Goal: Task Accomplishment & Management: Use online tool/utility

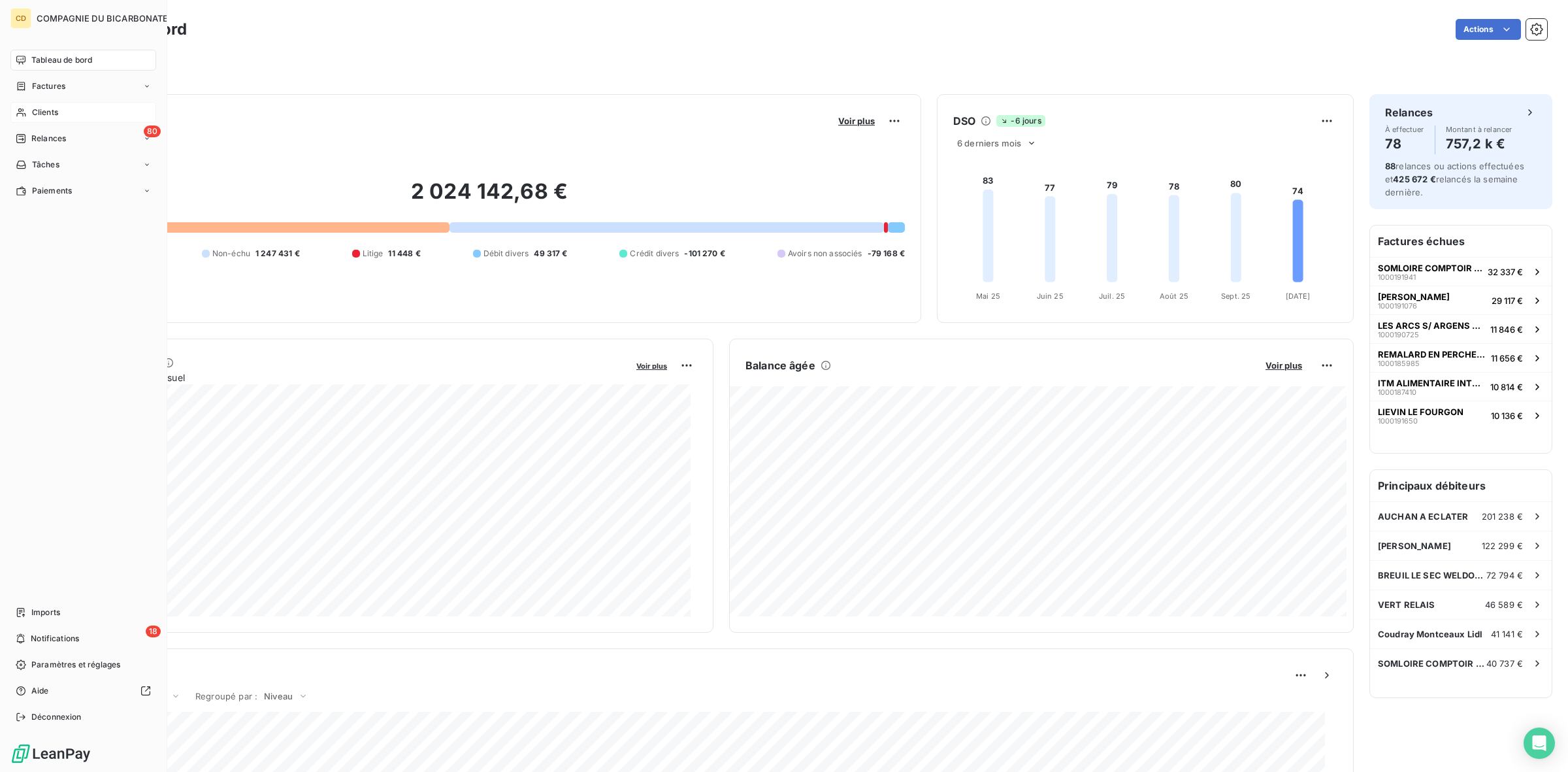
click at [48, 119] on div "Clients" at bounding box center [83, 112] width 145 height 21
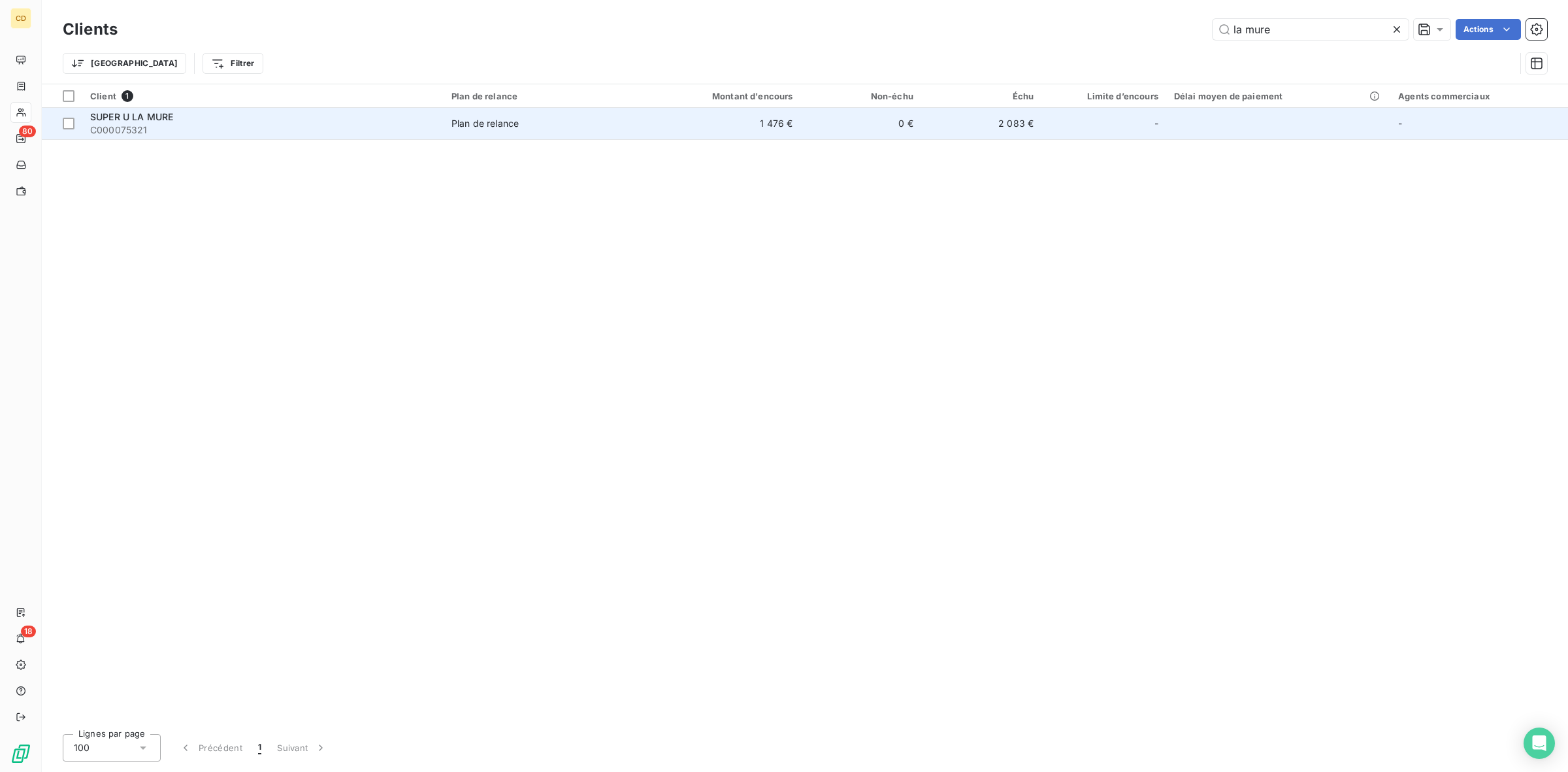
type input "la mure"
click at [808, 128] on td "0 €" at bounding box center [860, 123] width 121 height 31
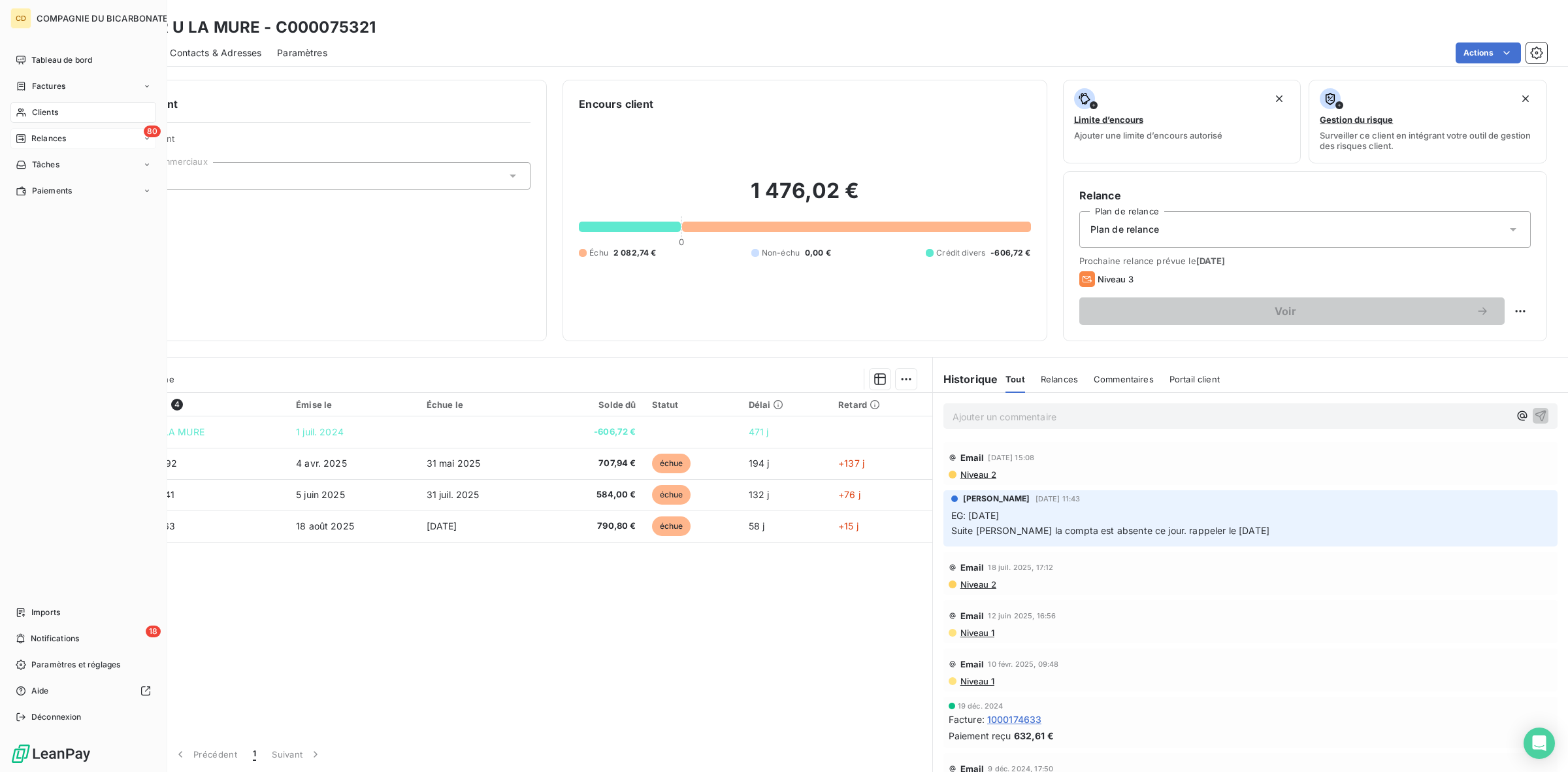
click at [53, 135] on span "Relances" at bounding box center [49, 138] width 35 height 12
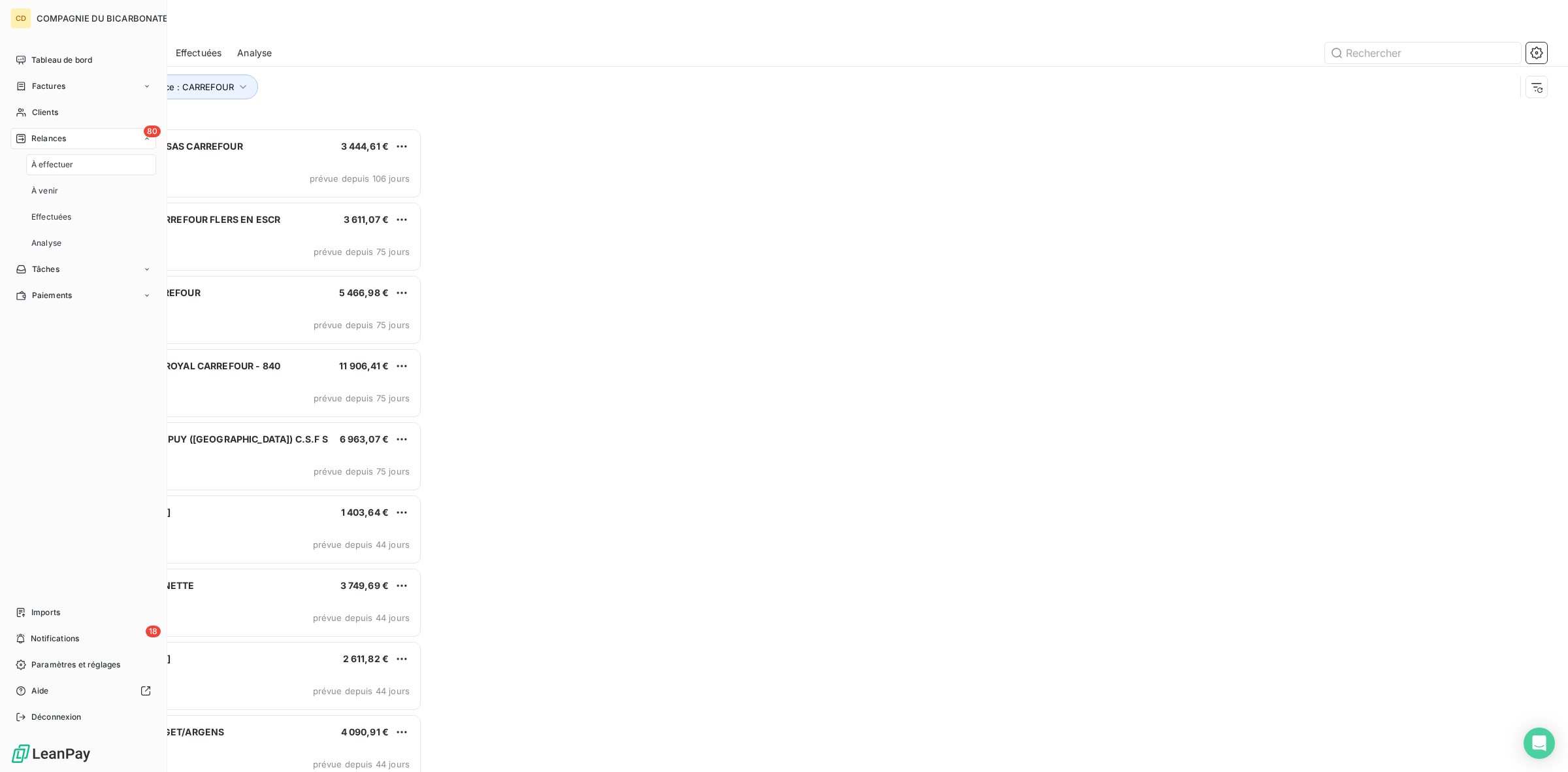
scroll to position [631, 347]
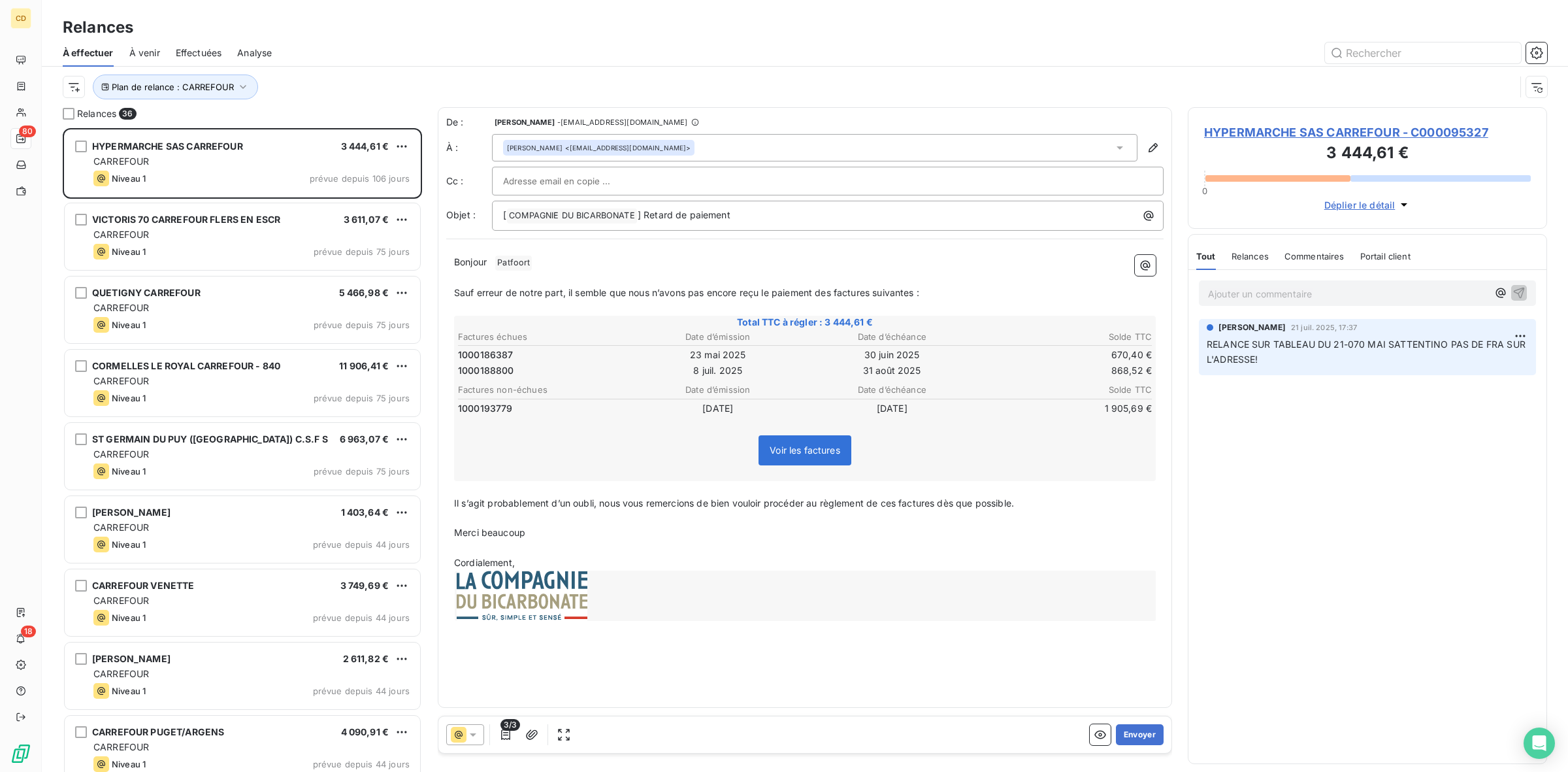
click at [562, 180] on input "text" at bounding box center [573, 180] width 141 height 19
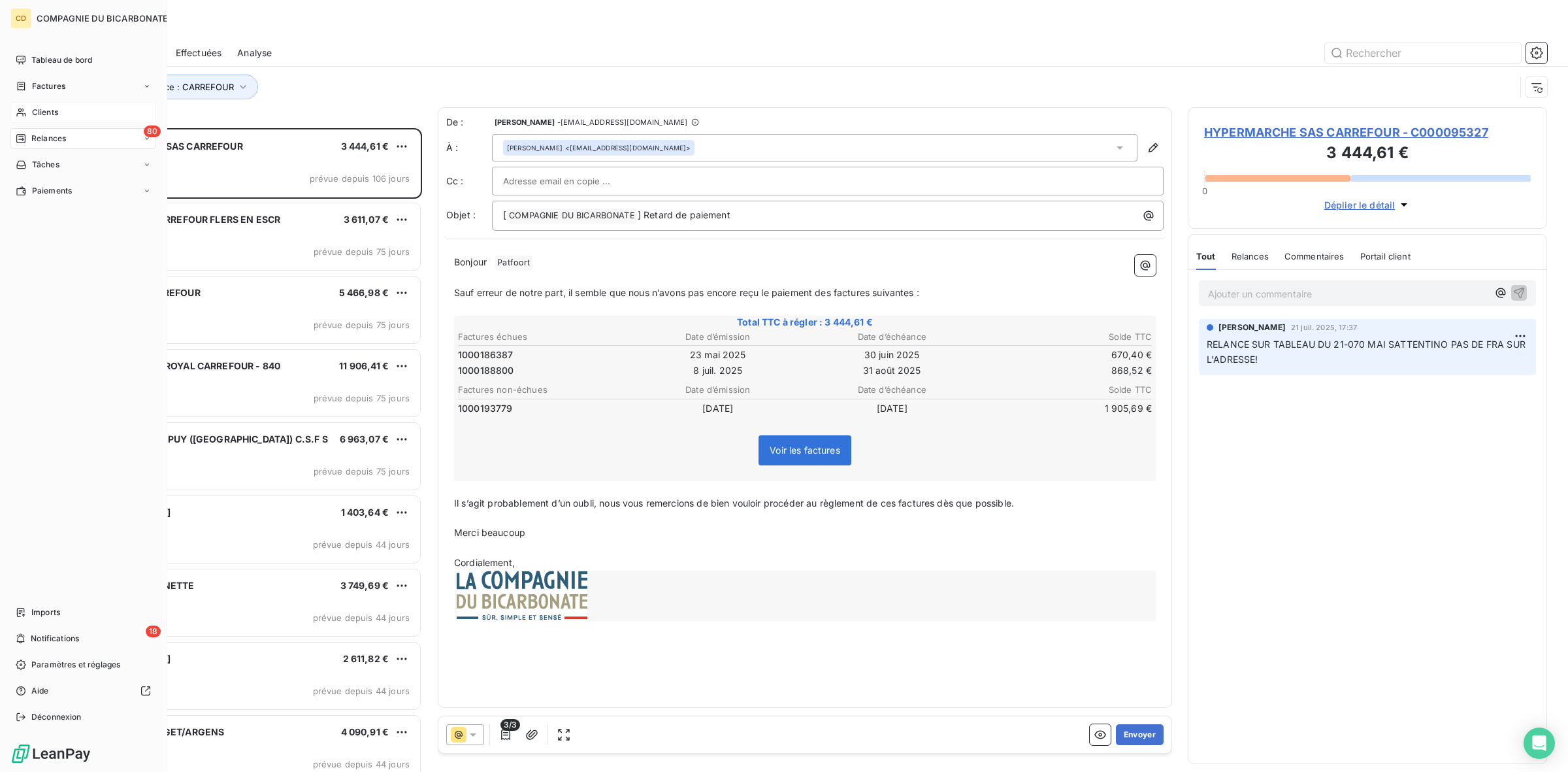
click at [46, 115] on span "Clients" at bounding box center [45, 112] width 26 height 12
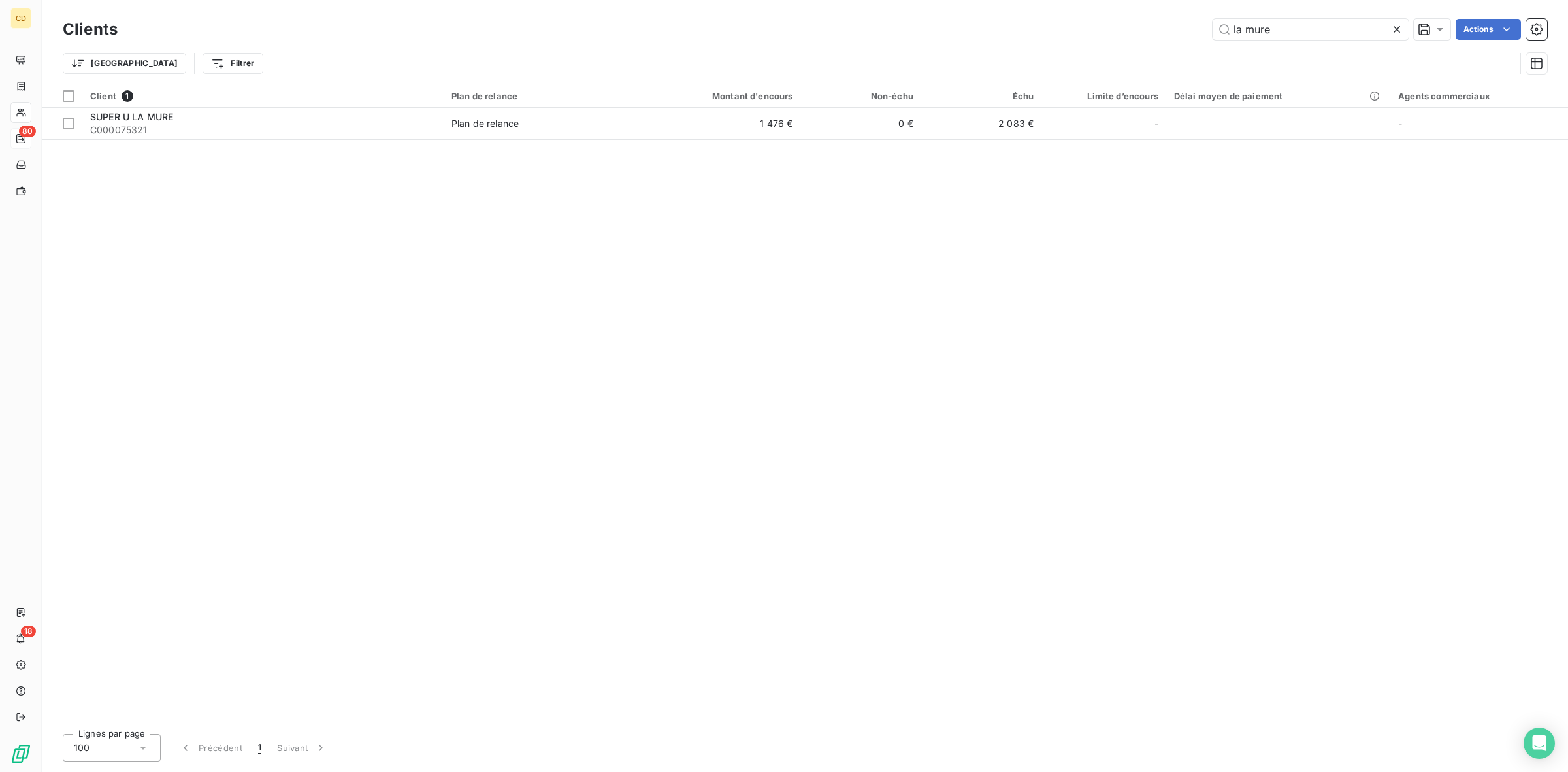
drag, startPoint x: 1281, startPoint y: 31, endPoint x: 1050, endPoint y: 20, distance: 231.3
click at [1055, 20] on div "la mure Actions" at bounding box center [840, 29] width 1413 height 21
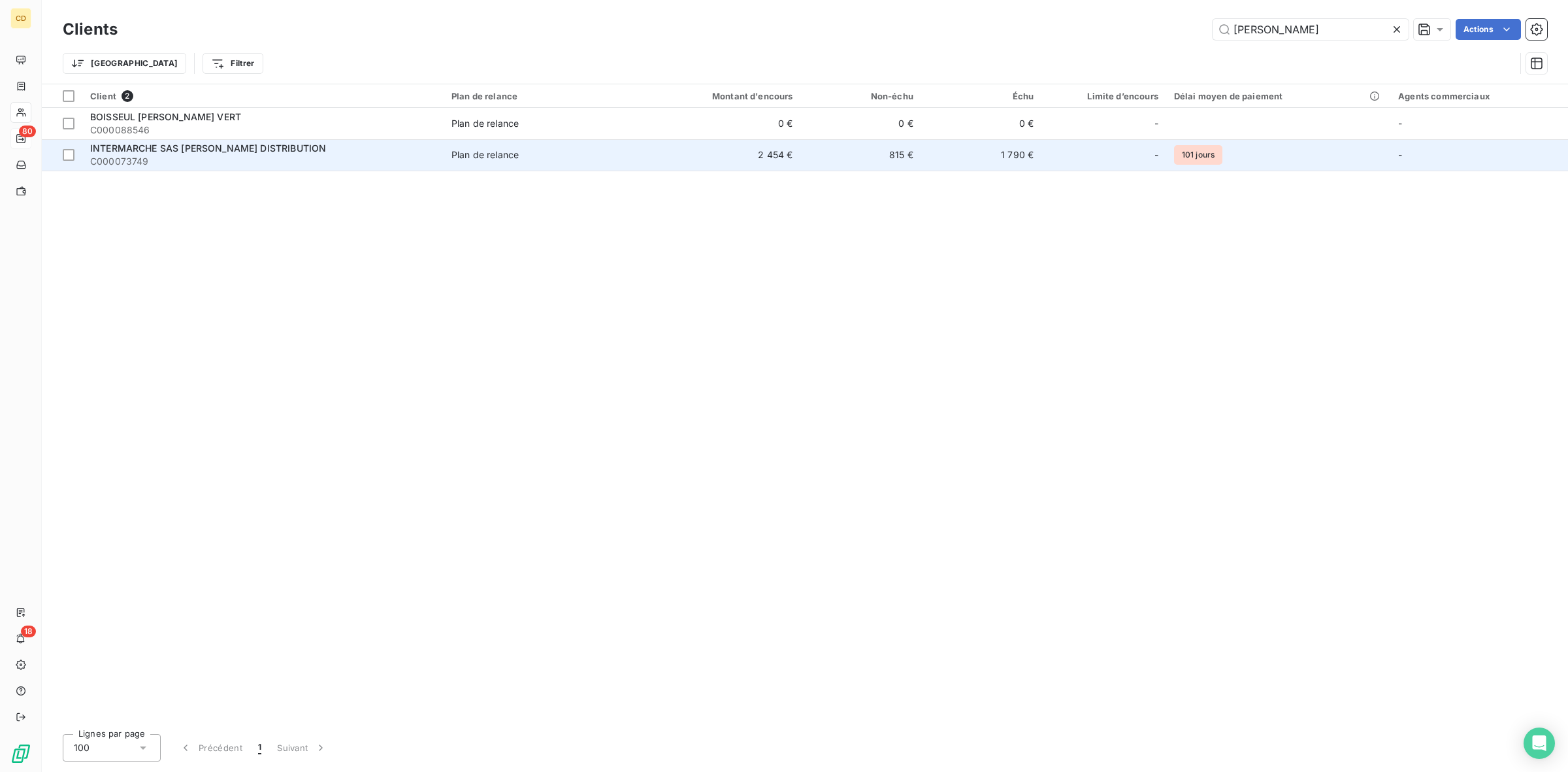
type input "[PERSON_NAME]"
click at [215, 144] on span "INTERMARCHE SAS [PERSON_NAME] DISTRIBUTION" at bounding box center [208, 148] width 236 height 11
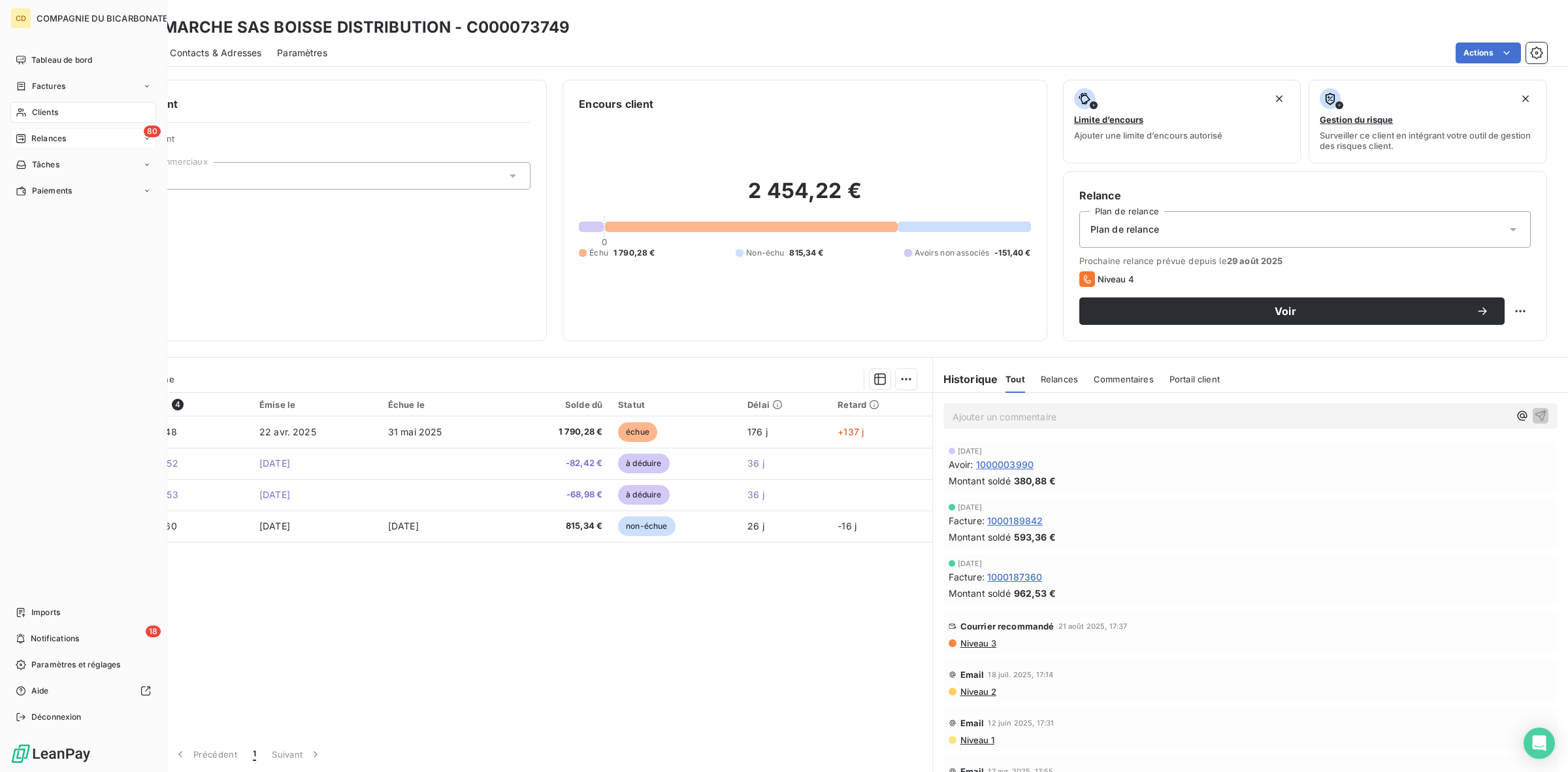
drag, startPoint x: 60, startPoint y: 119, endPoint x: 130, endPoint y: 114, distance: 70.2
click at [60, 119] on div "Clients" at bounding box center [83, 112] width 145 height 21
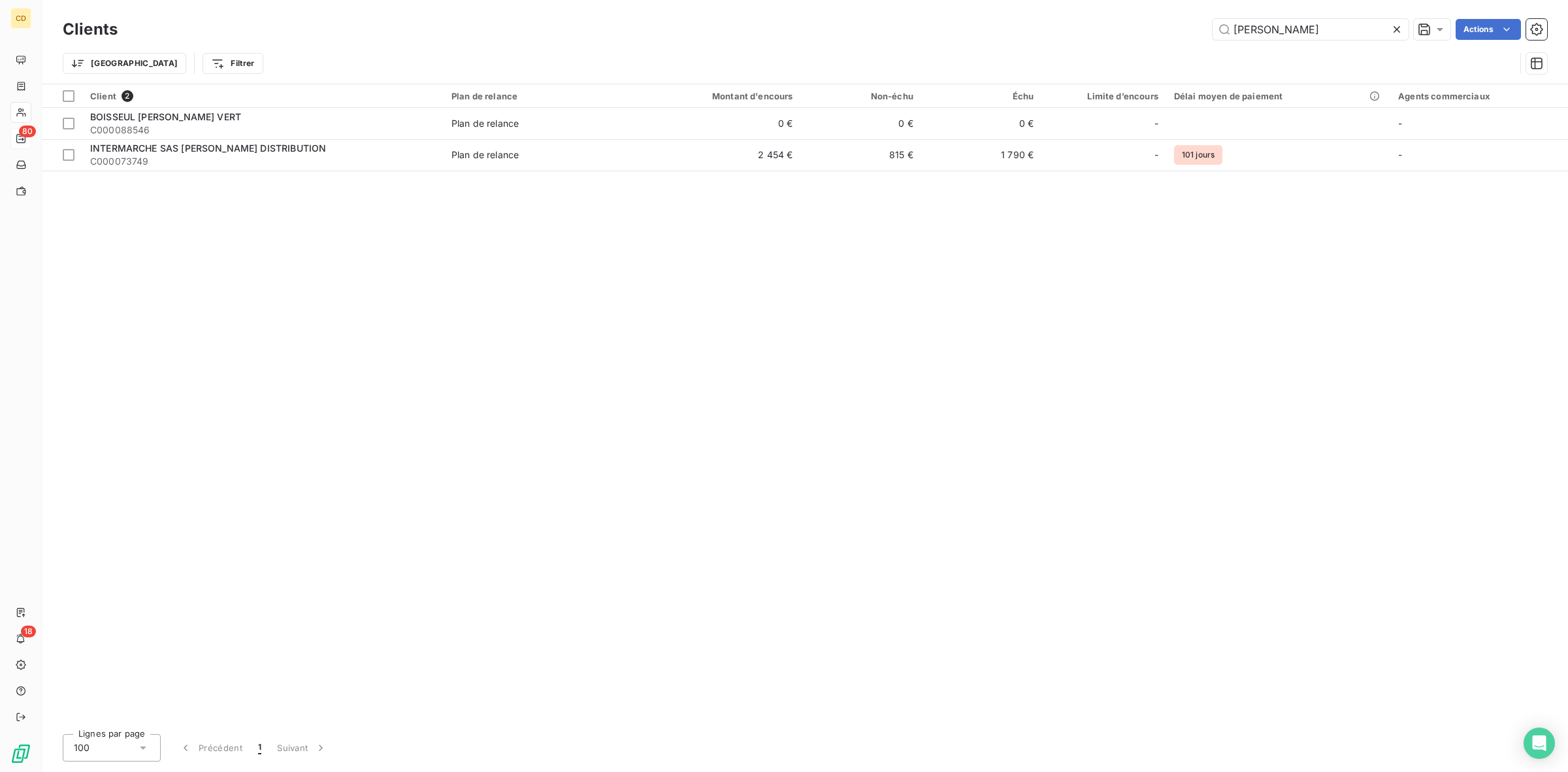
drag, startPoint x: 1281, startPoint y: 26, endPoint x: 544, endPoint y: 35, distance: 737.1
click at [699, 40] on div "Clients [PERSON_NAME] Actions" at bounding box center [804, 29] width 1484 height 28
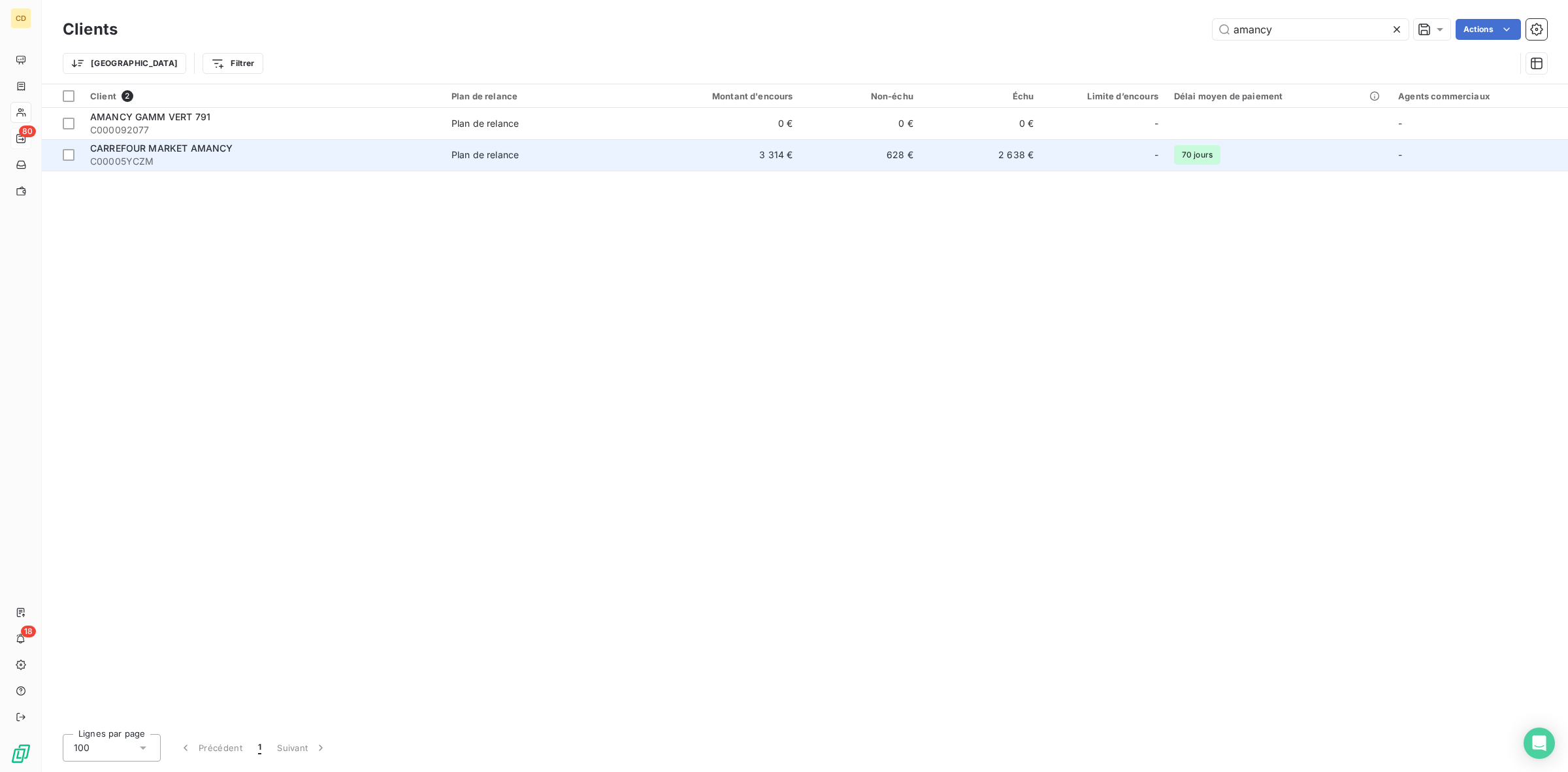
type input "amancy"
click at [274, 154] on div "CARREFOUR MARKET AMANCY" at bounding box center [263, 148] width 346 height 13
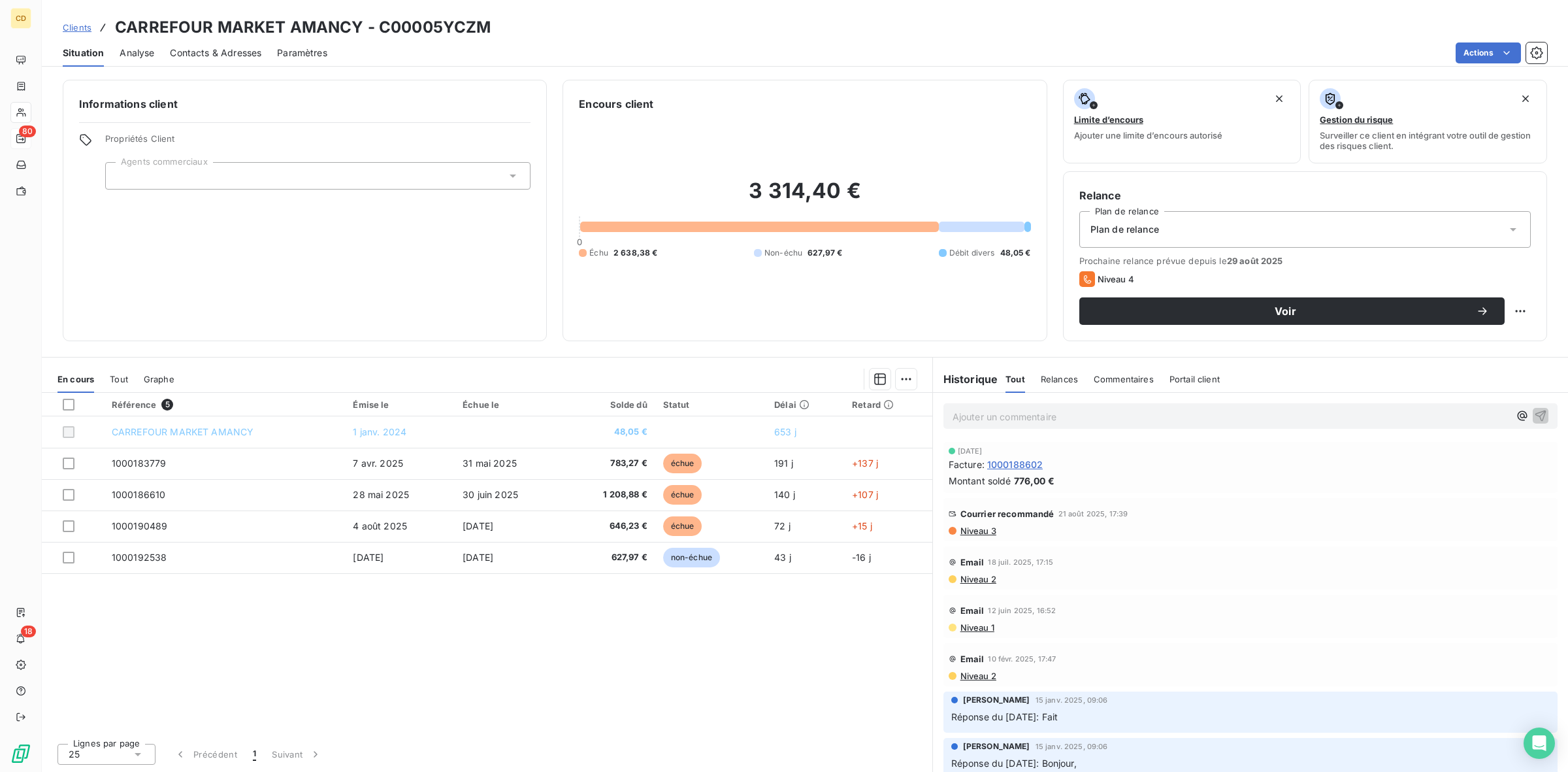
click at [968, 582] on span "Niveau 2" at bounding box center [977, 578] width 37 height 10
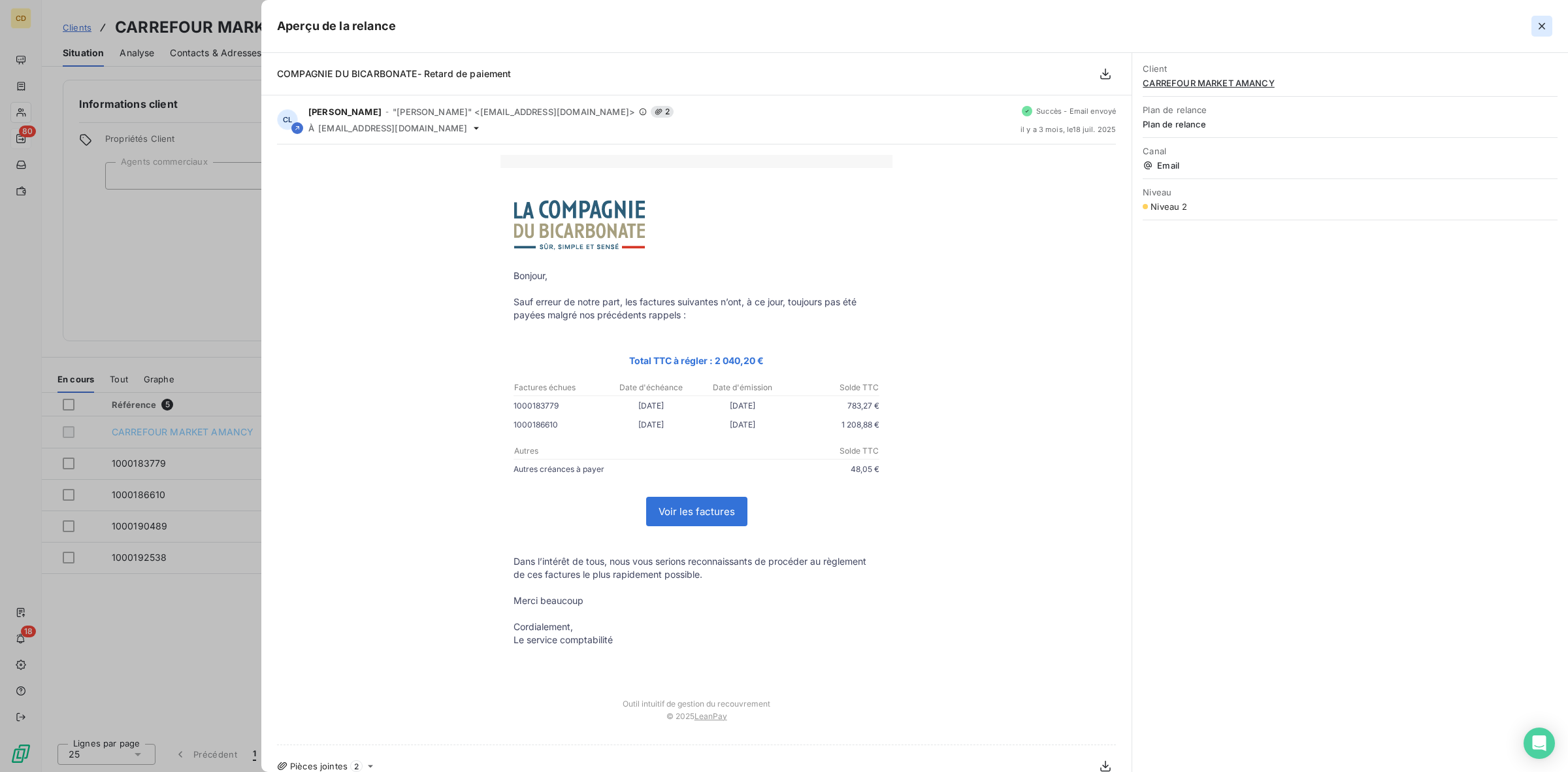
click at [1546, 30] on icon "button" at bounding box center [1542, 26] width 13 height 13
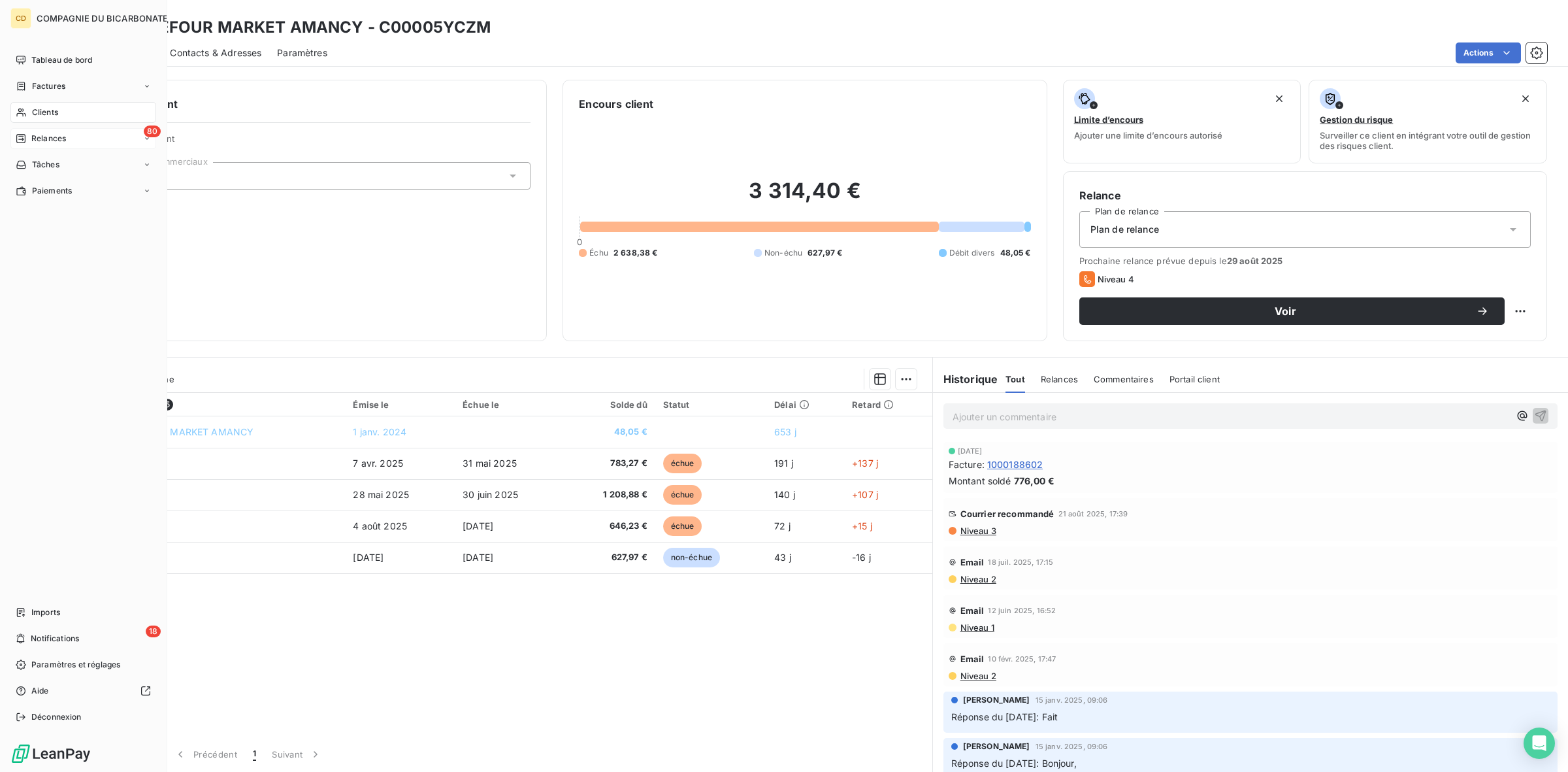
click at [47, 109] on span "Clients" at bounding box center [45, 112] width 26 height 12
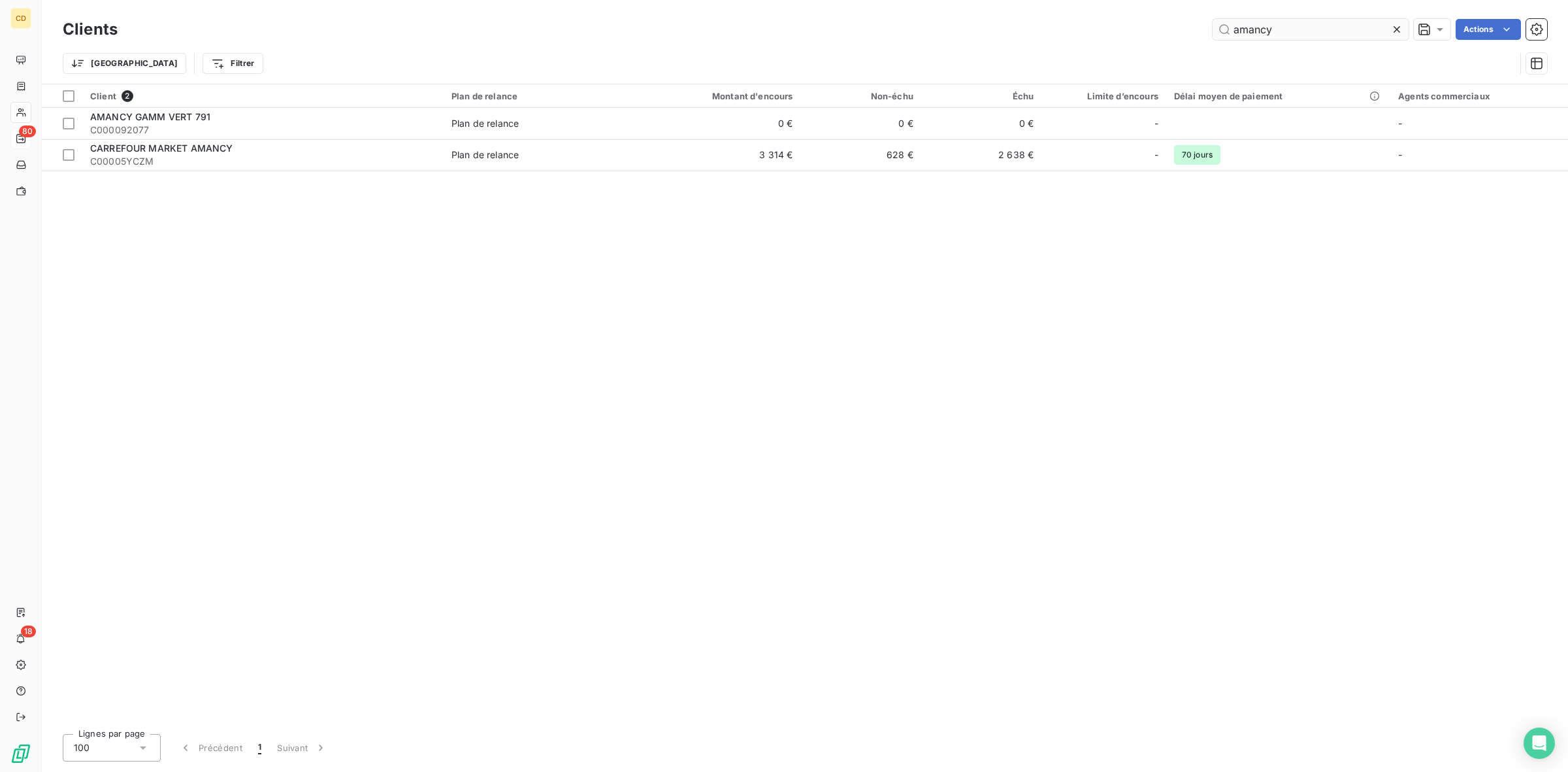
click at [1317, 33] on input "amancy" at bounding box center [1310, 29] width 196 height 21
drag, startPoint x: 1317, startPoint y: 33, endPoint x: 455, endPoint y: 28, distance: 862.0
click at [455, 28] on div "amancy Actions" at bounding box center [840, 29] width 1413 height 21
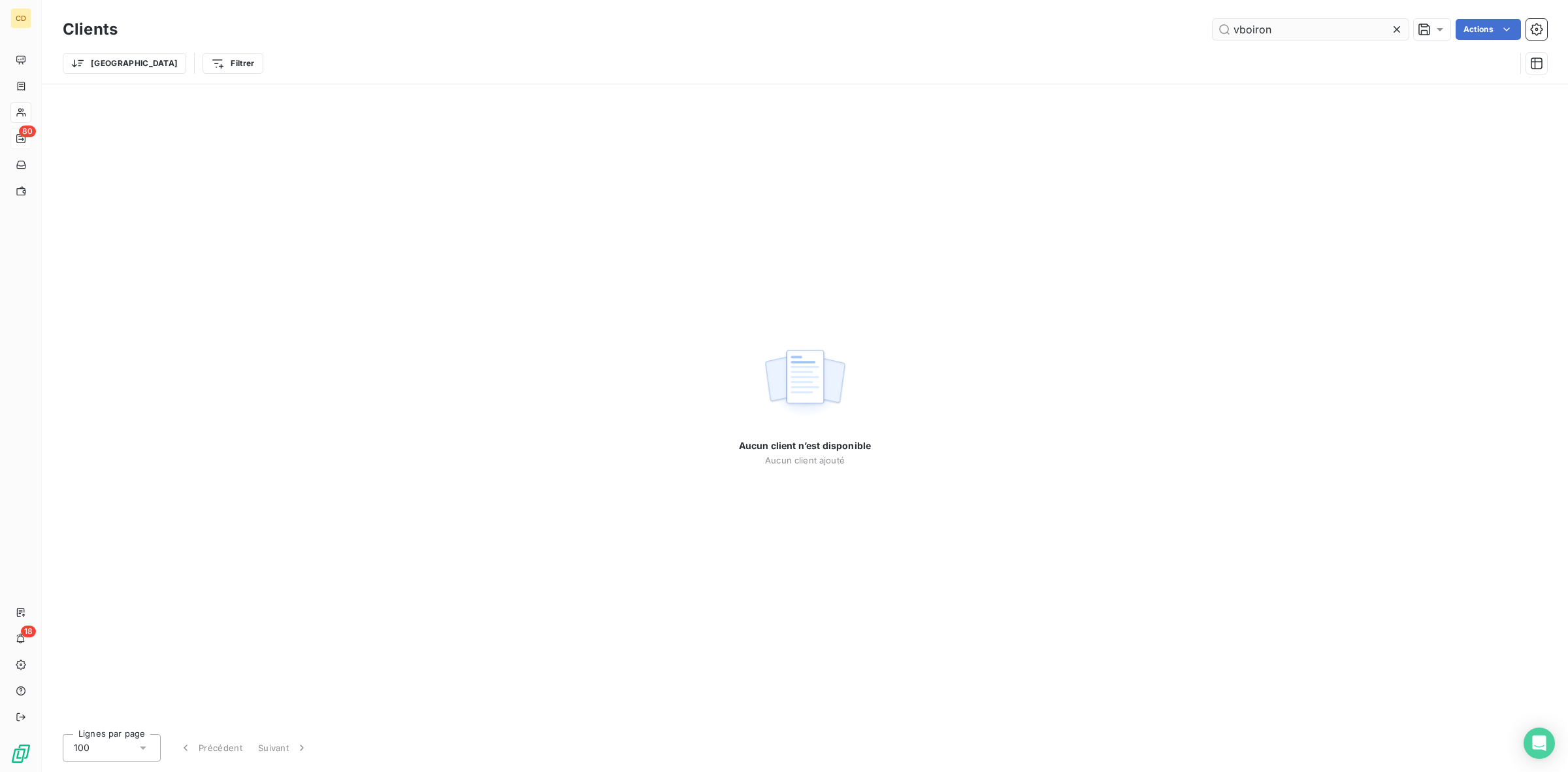
click at [1237, 28] on input "vboiron" at bounding box center [1310, 29] width 196 height 21
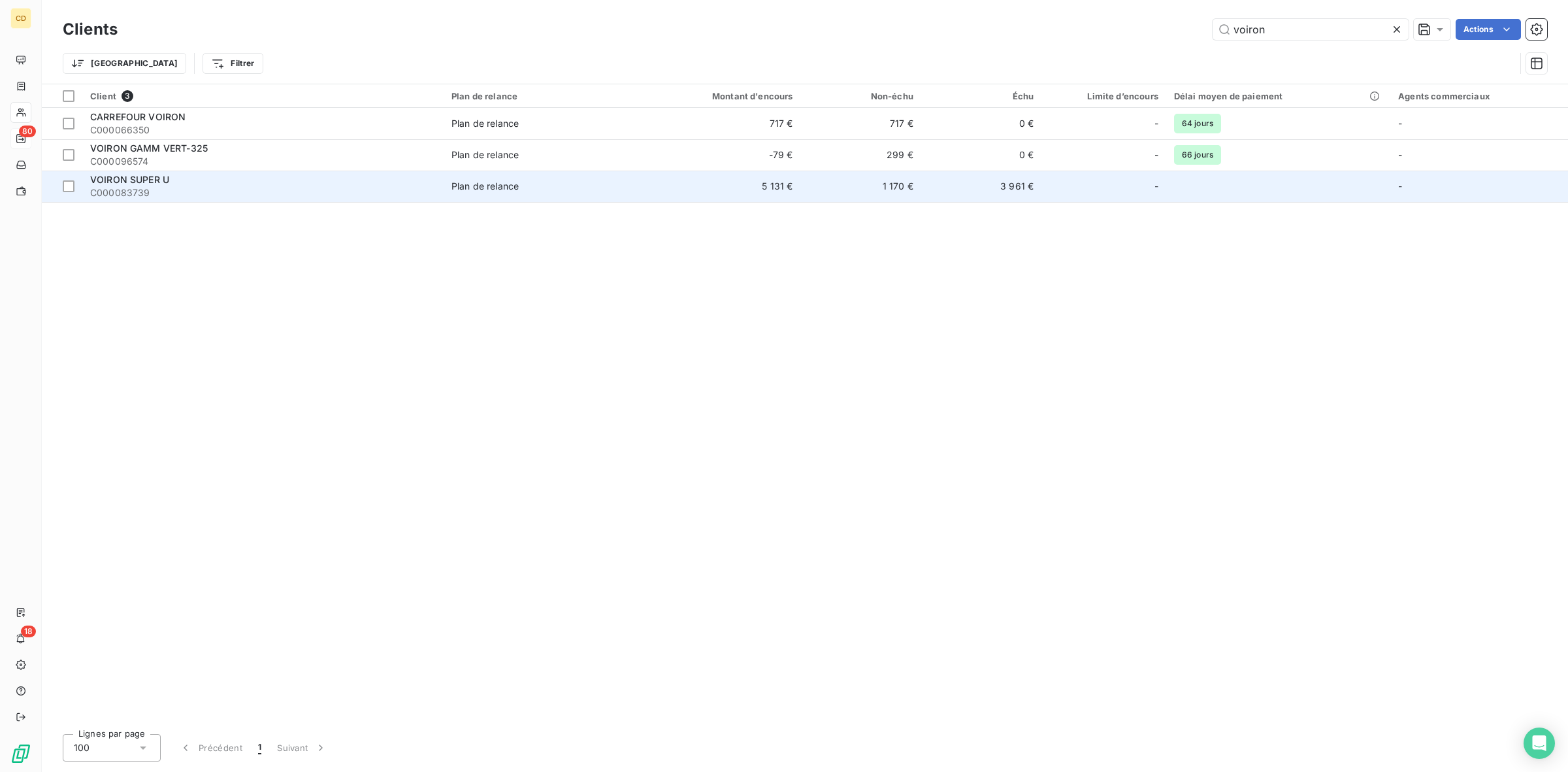
type input "voiron"
click at [122, 175] on span "VOIRON SUPER U" at bounding box center [130, 179] width 79 height 11
